Goal: Task Accomplishment & Management: Manage account settings

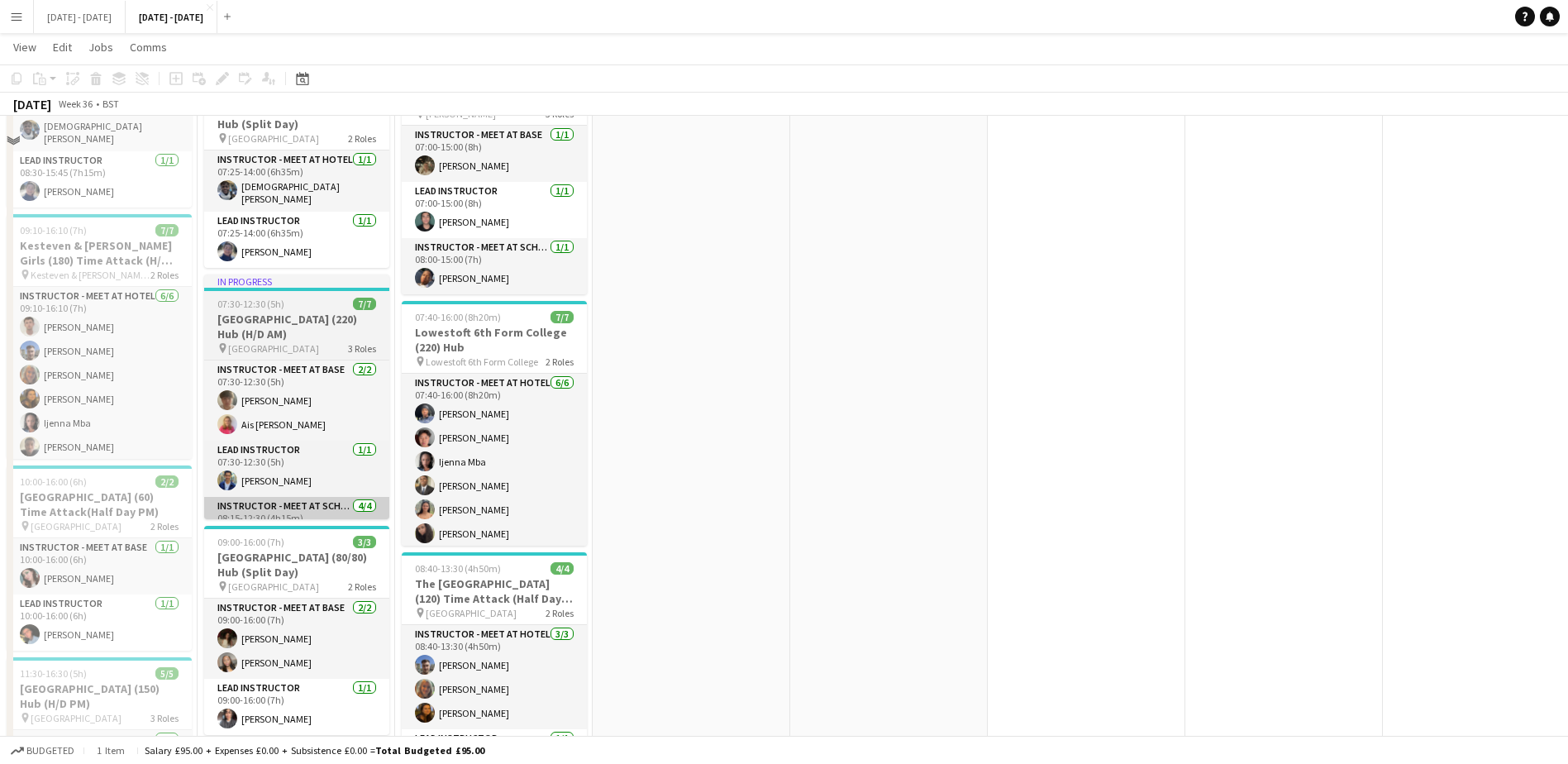
scroll to position [1158, 0]
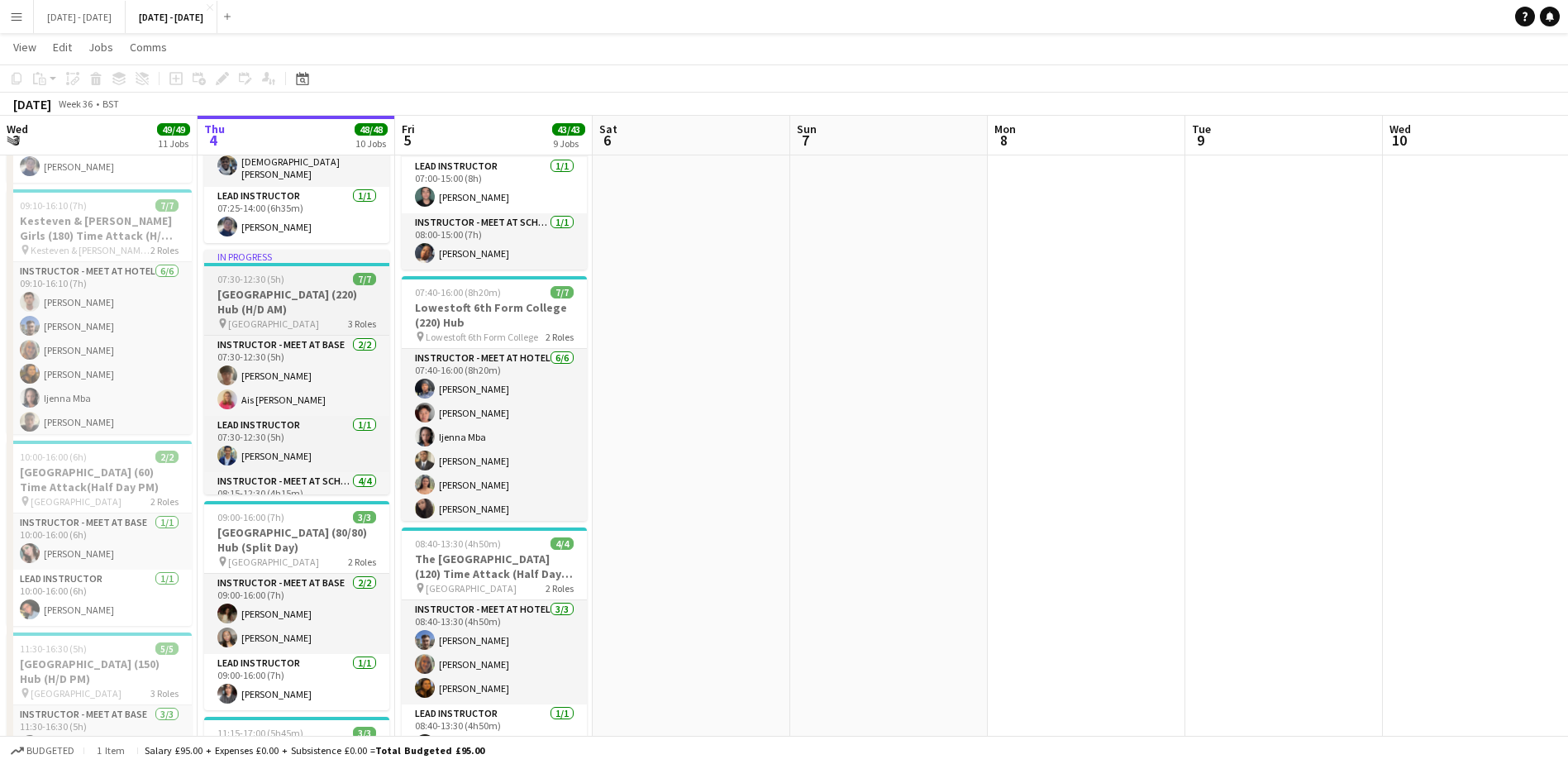
click at [305, 293] on h3 "[GEOGRAPHIC_DATA] (220) Hub (H/D AM)" at bounding box center [296, 302] width 185 height 30
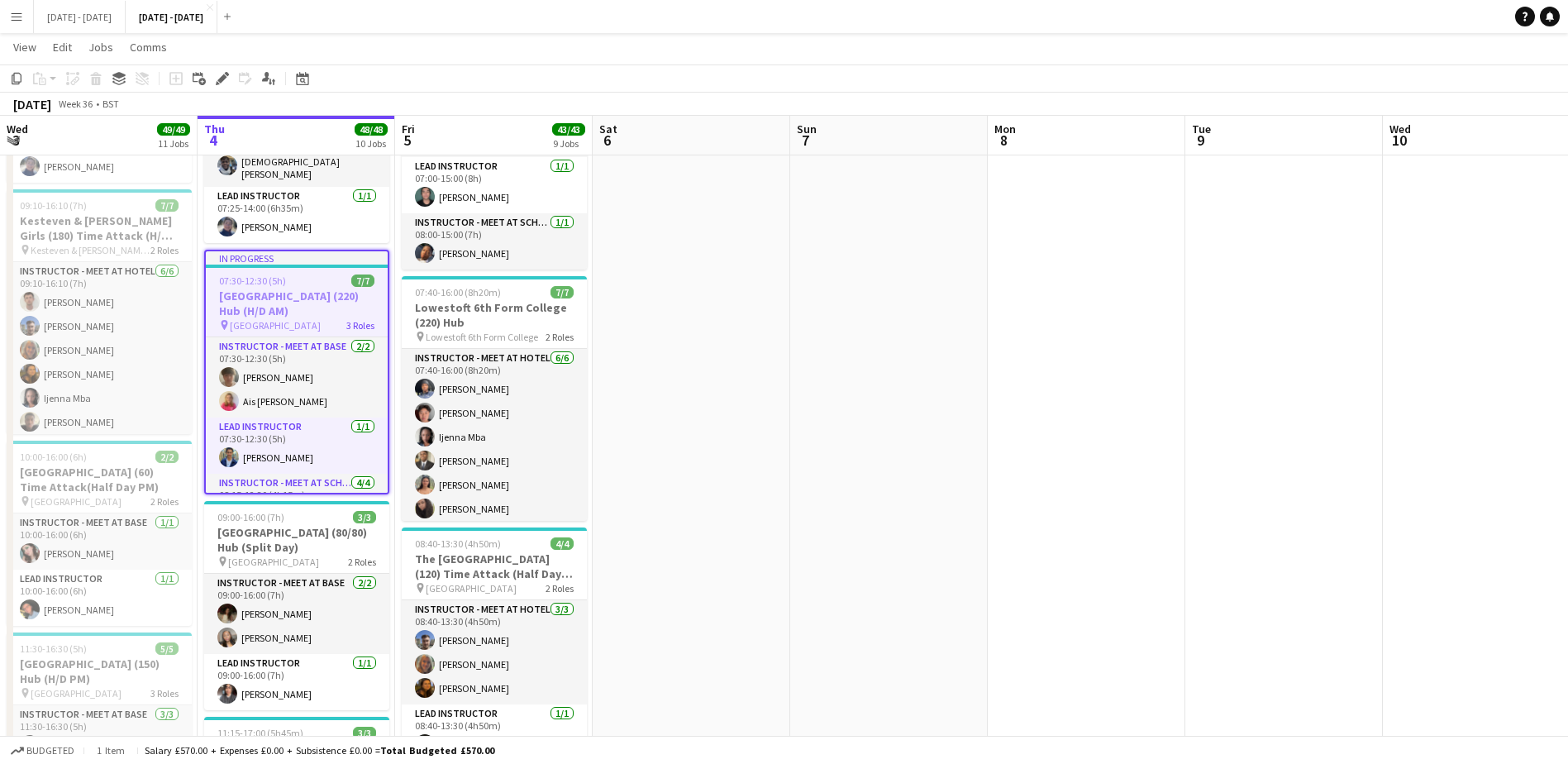
click at [289, 293] on h3 "[GEOGRAPHIC_DATA] (220) Hub (H/D AM)" at bounding box center [296, 304] width 182 height 30
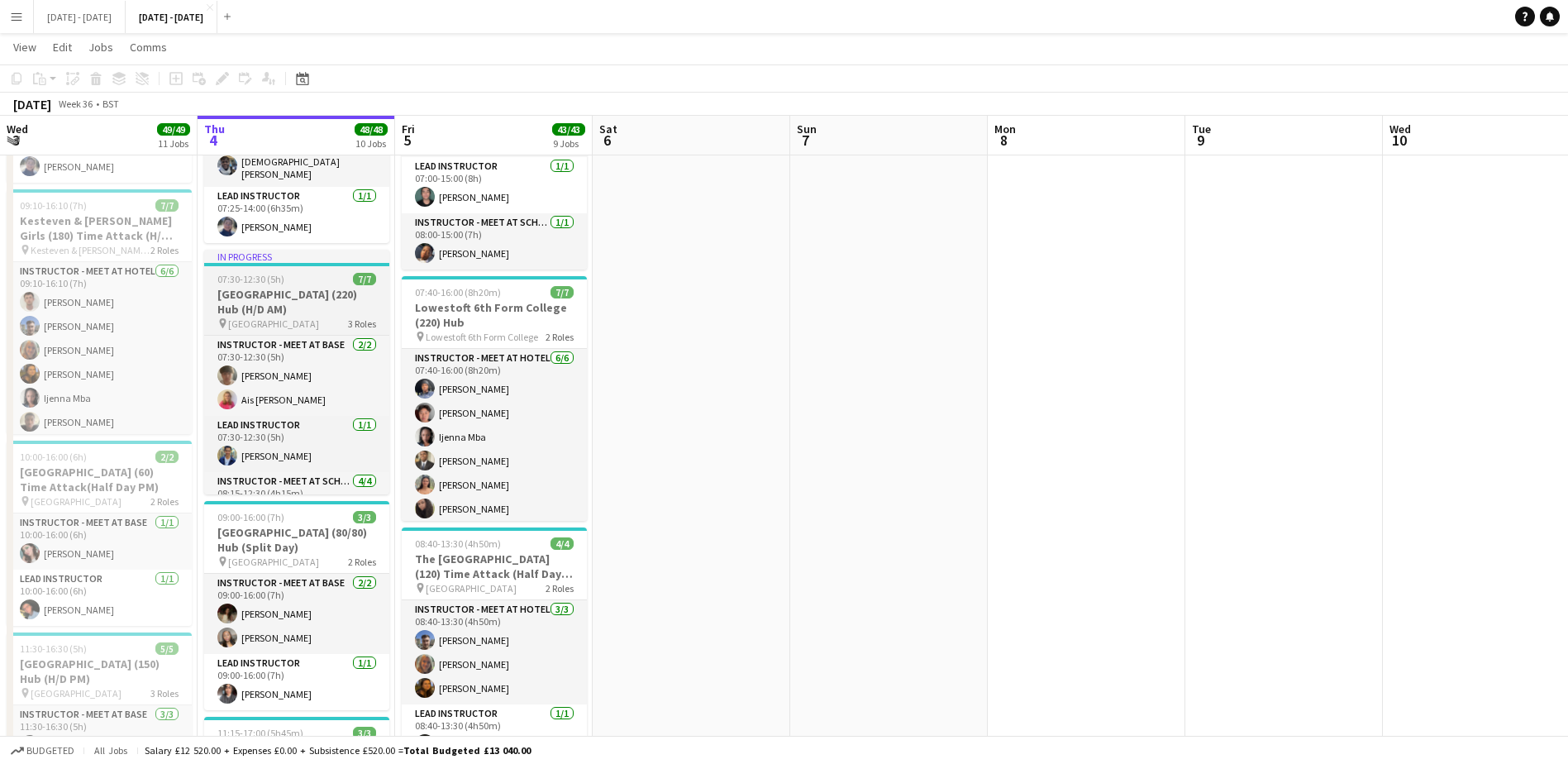
click at [289, 302] on h3 "[GEOGRAPHIC_DATA] (220) Hub (H/D AM)" at bounding box center [296, 302] width 185 height 30
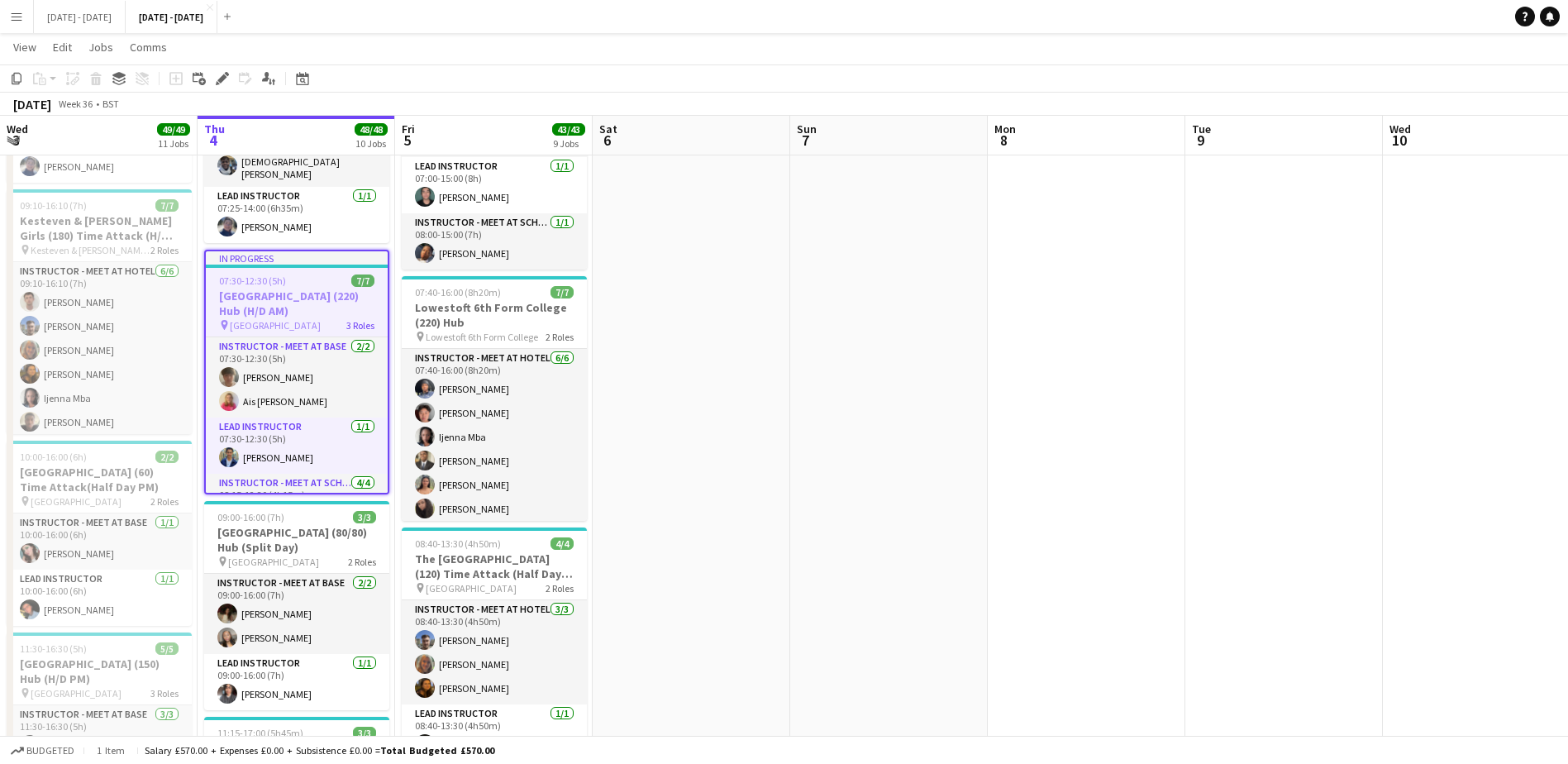
click at [291, 297] on h3 "[GEOGRAPHIC_DATA] (220) Hub (H/D AM)" at bounding box center [296, 304] width 182 height 30
click at [1349, 334] on app-date-cell at bounding box center [1284, 521] width 197 height 2987
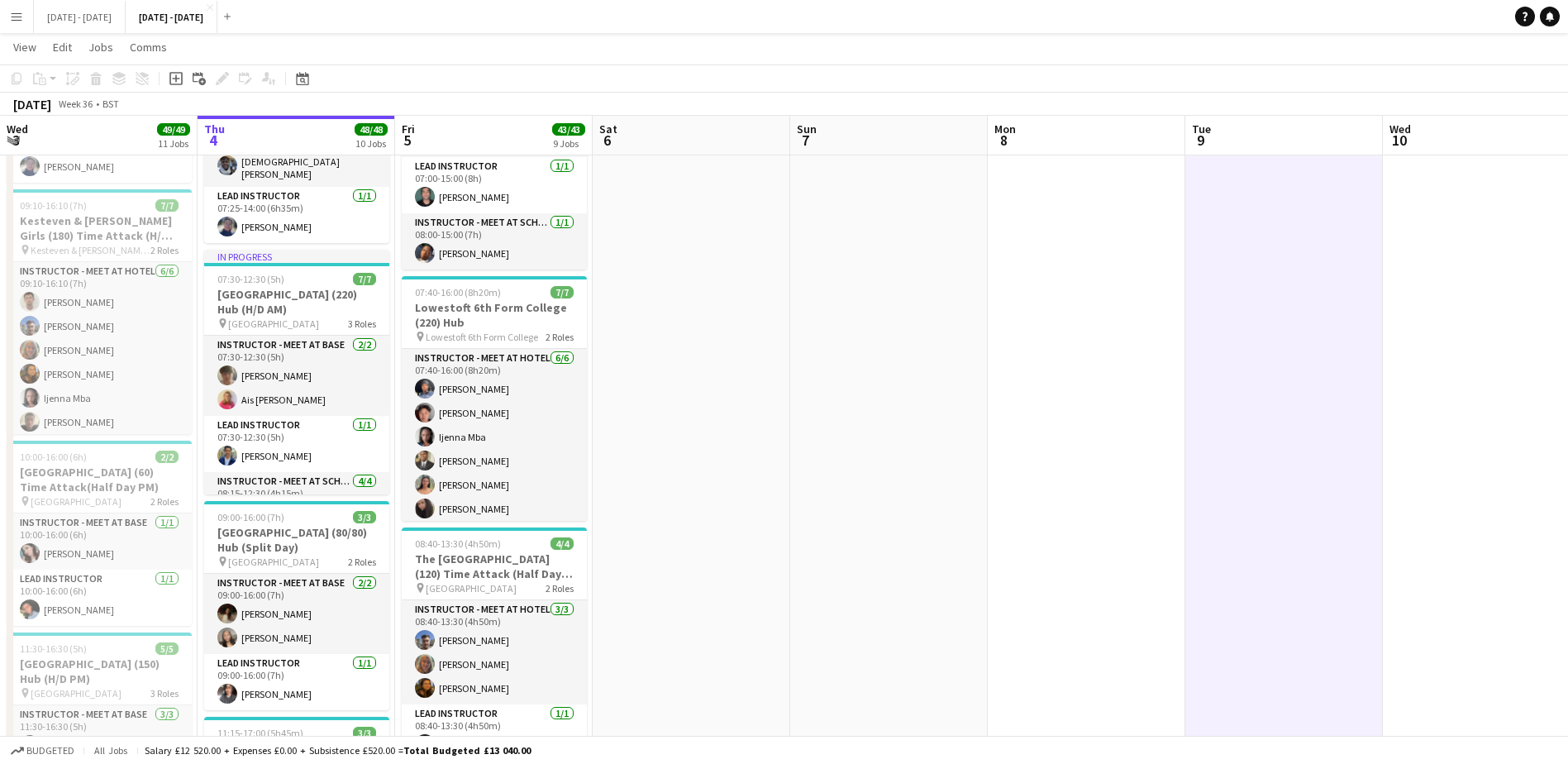
scroll to position [0, 393]
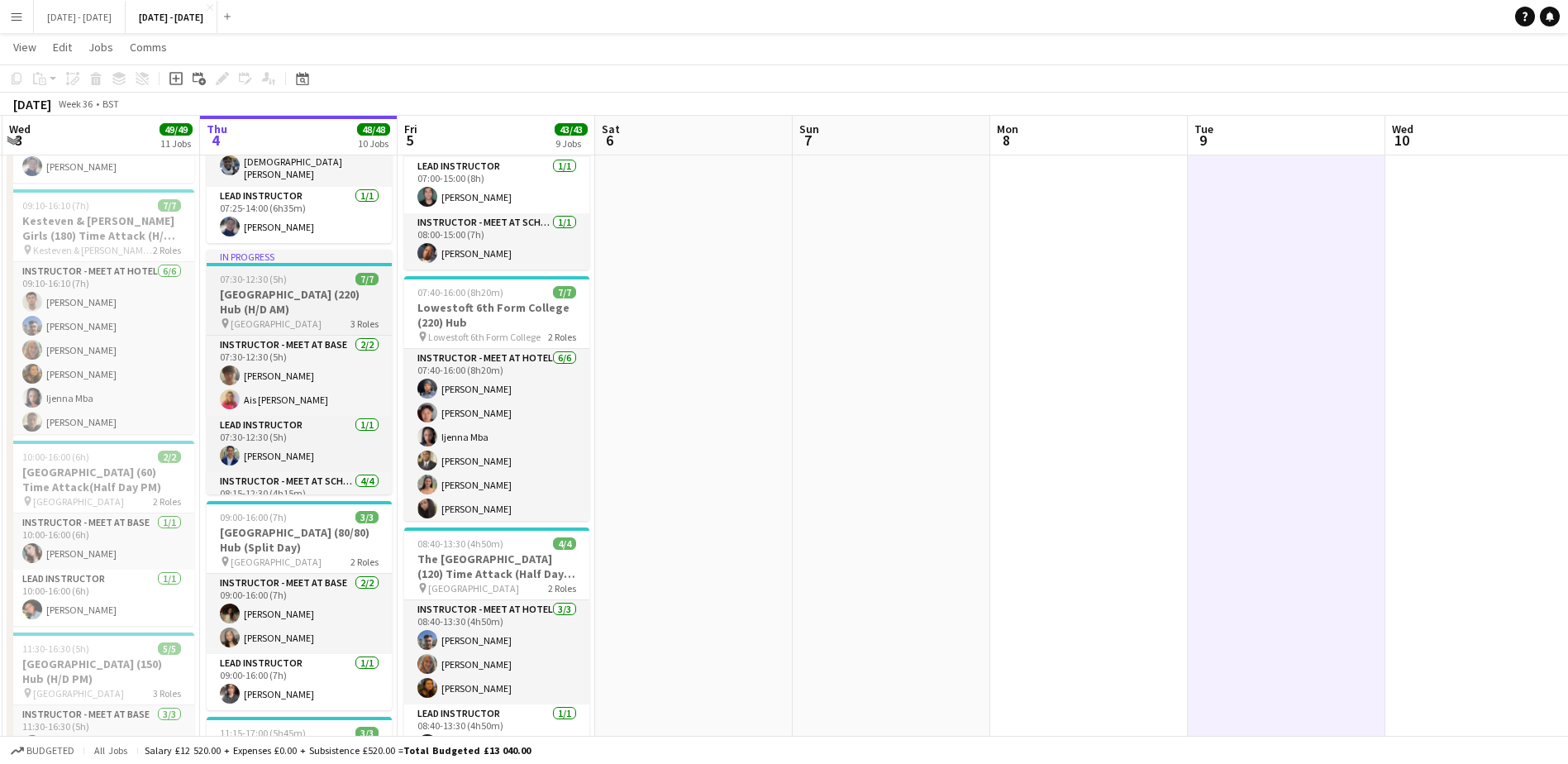
click at [263, 292] on h3 "[GEOGRAPHIC_DATA] (220) Hub (H/D AM)" at bounding box center [299, 302] width 185 height 30
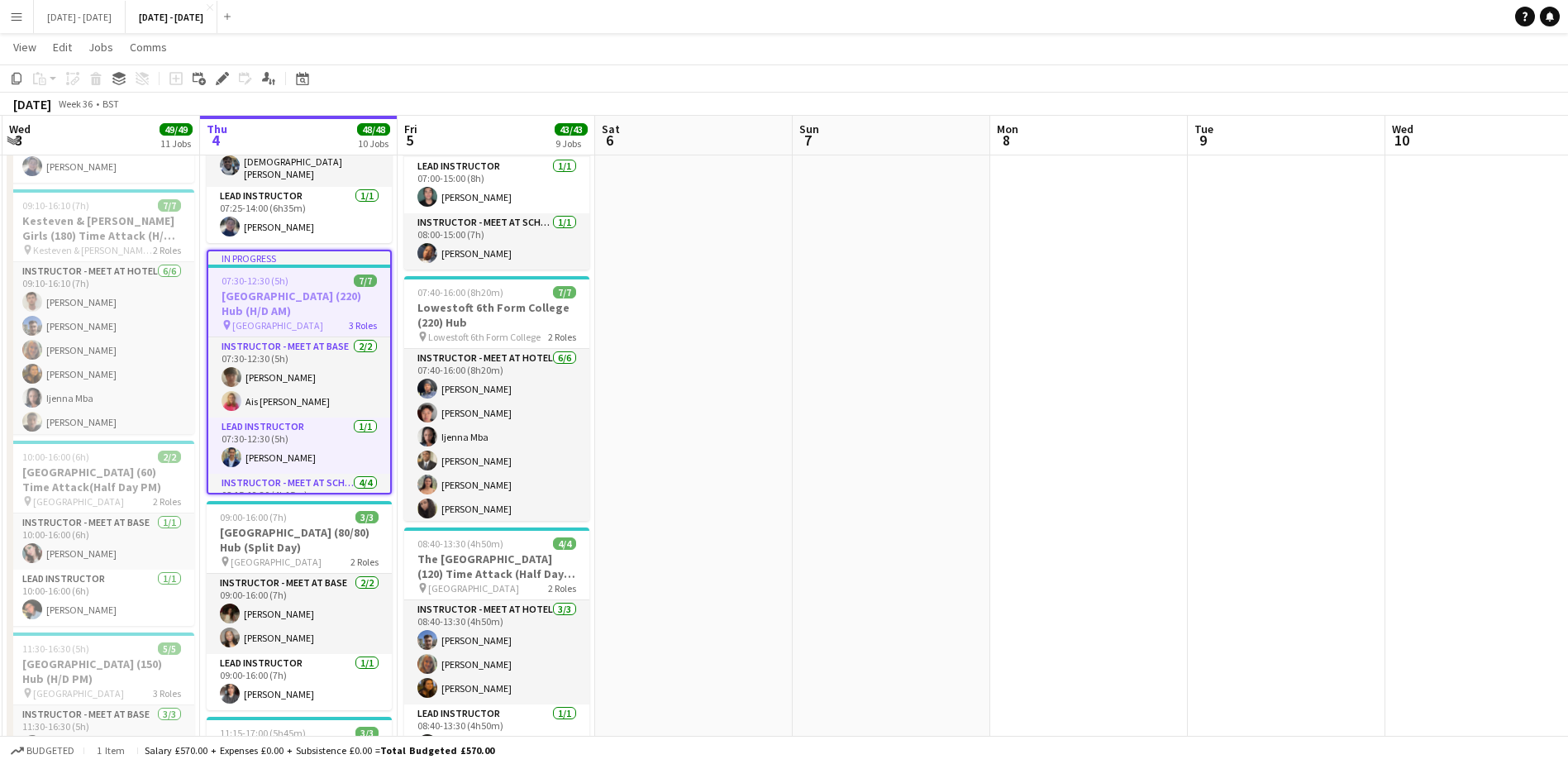
click at [263, 292] on h3 "[GEOGRAPHIC_DATA] (220) Hub (H/D AM)" at bounding box center [299, 304] width 182 height 30
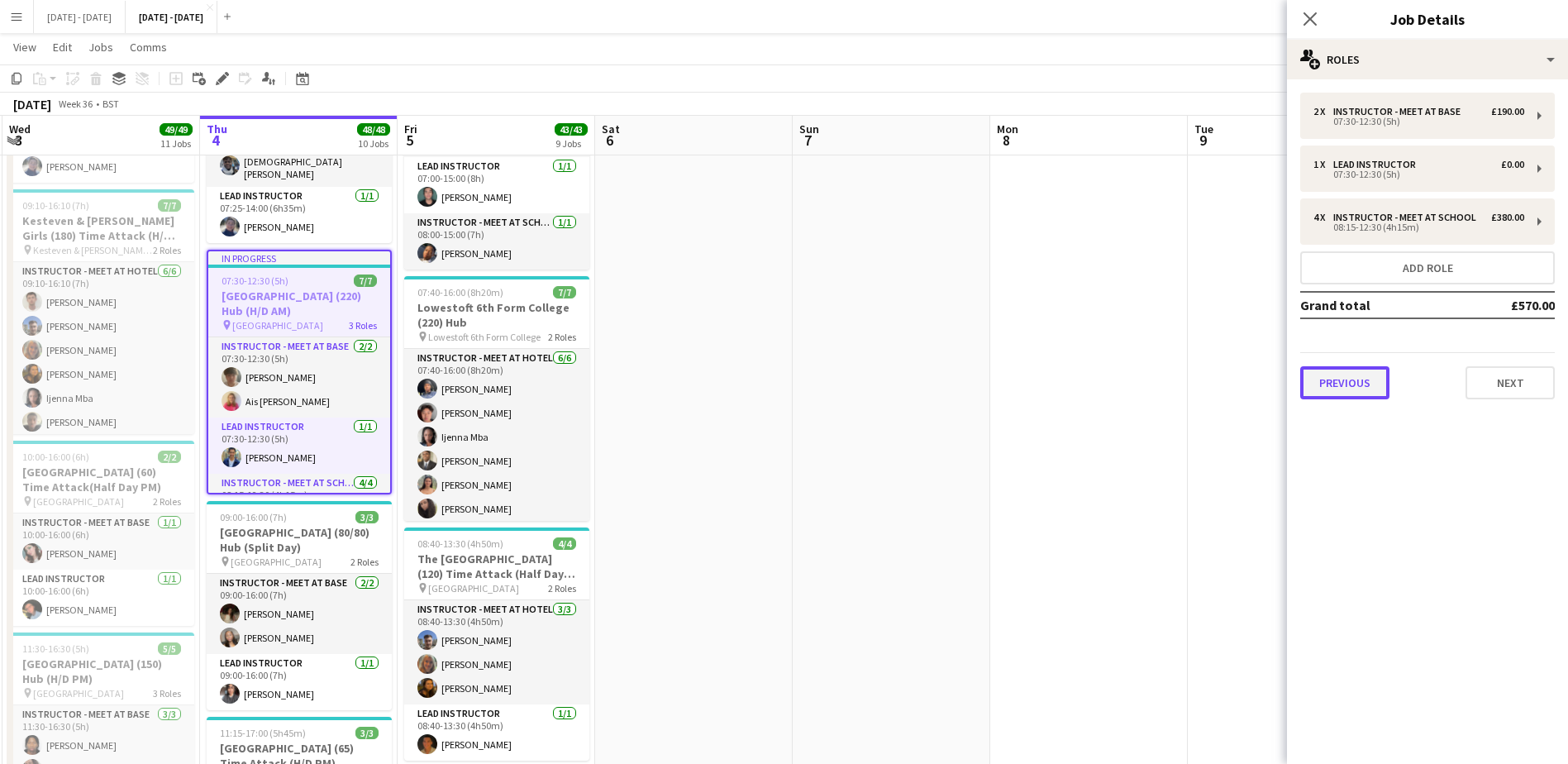
click at [1358, 392] on button "Previous" at bounding box center [1345, 383] width 89 height 34
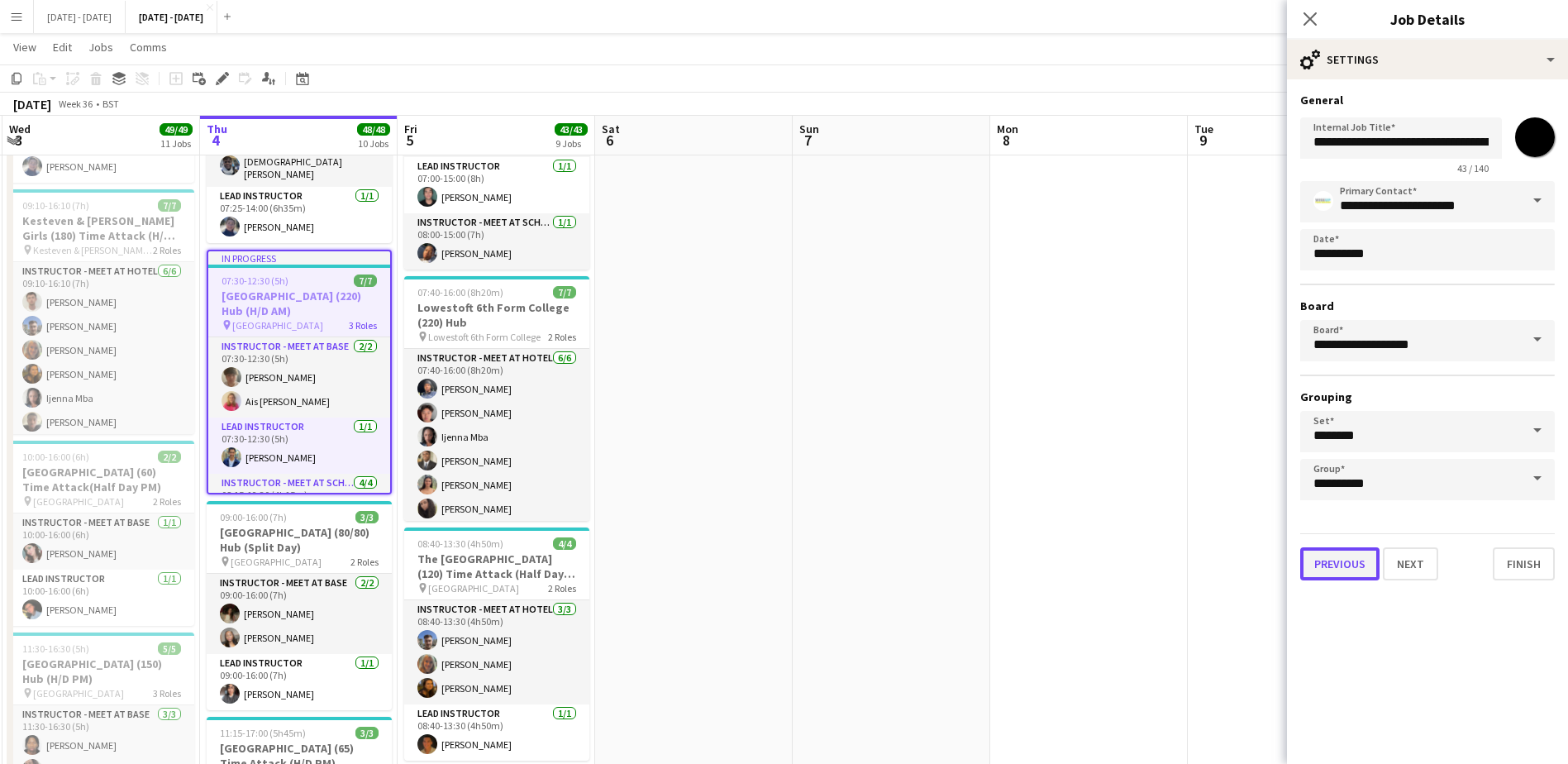
click at [1350, 565] on button "Previous" at bounding box center [1340, 565] width 79 height 34
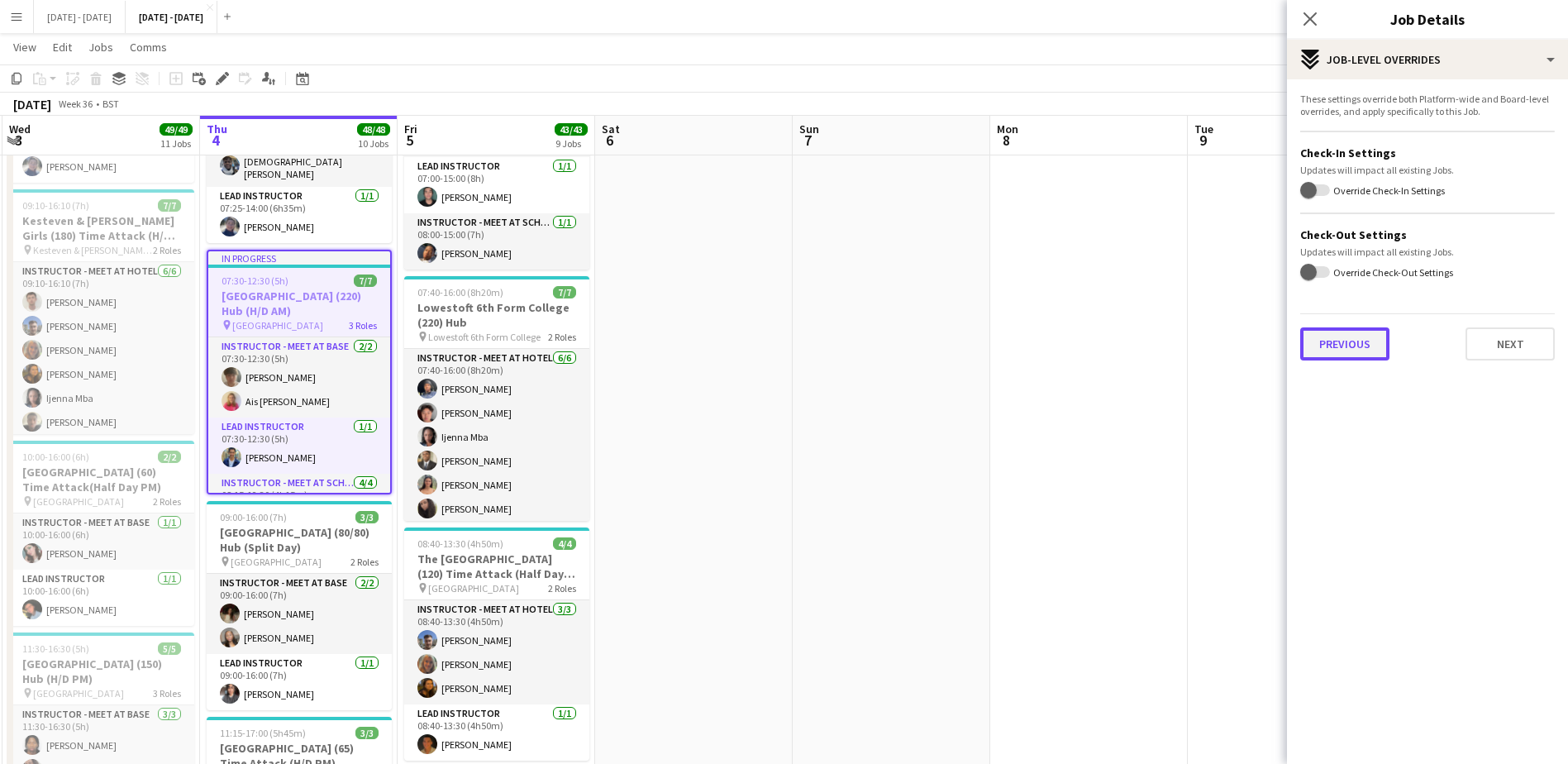
click at [1345, 347] on button "Previous" at bounding box center [1345, 345] width 89 height 34
